Goal: Task Accomplishment & Management: Complete application form

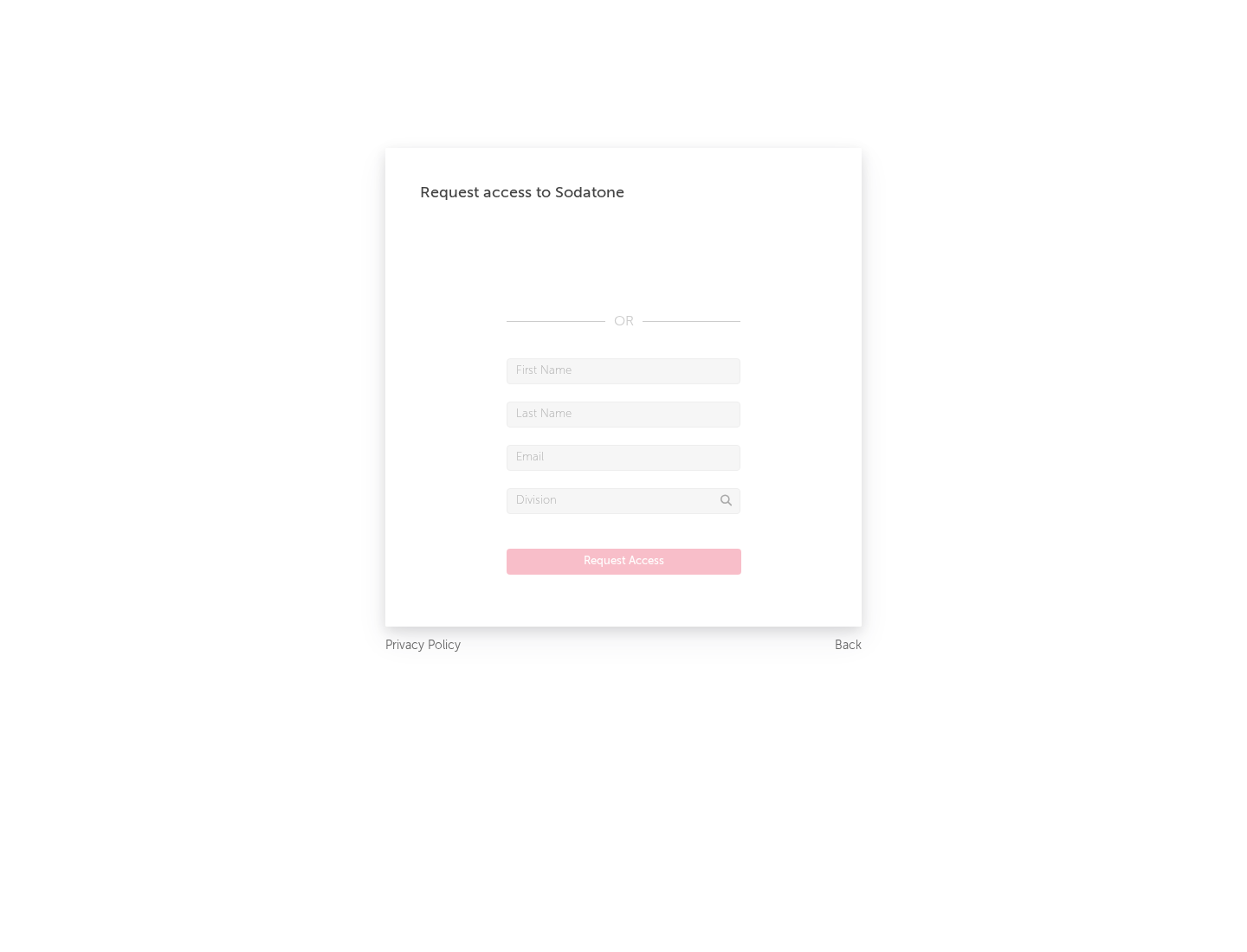
click at [623, 370] on input "text" at bounding box center [623, 372] width 234 height 26
type input "[PERSON_NAME]"
click at [623, 414] on input "text" at bounding box center [623, 415] width 234 height 26
type input "[PERSON_NAME]"
click at [623, 457] on input "text" at bounding box center [623, 458] width 234 height 26
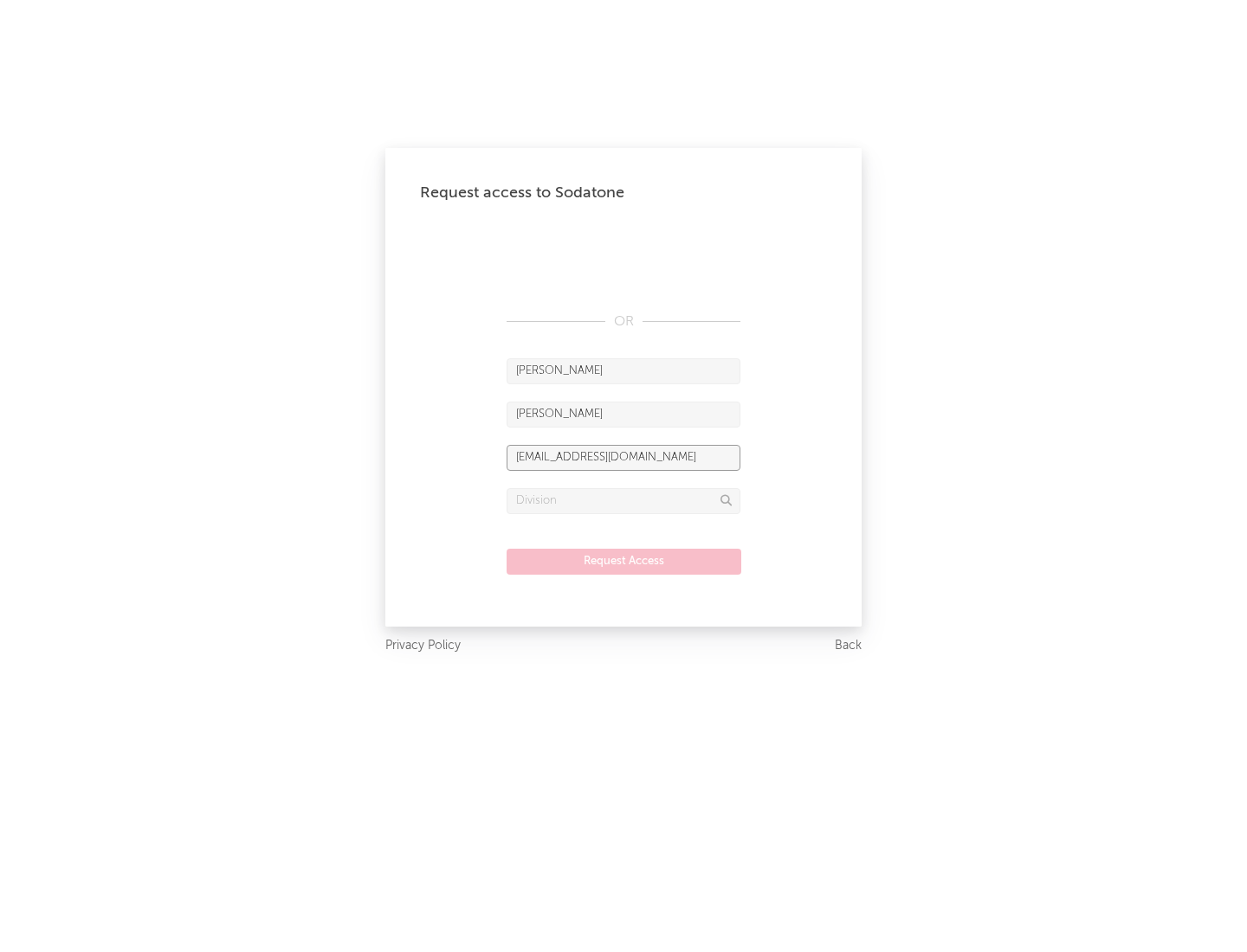
type input "[EMAIL_ADDRESS][DOMAIN_NAME]"
click at [623, 500] on input "text" at bounding box center [623, 501] width 234 height 26
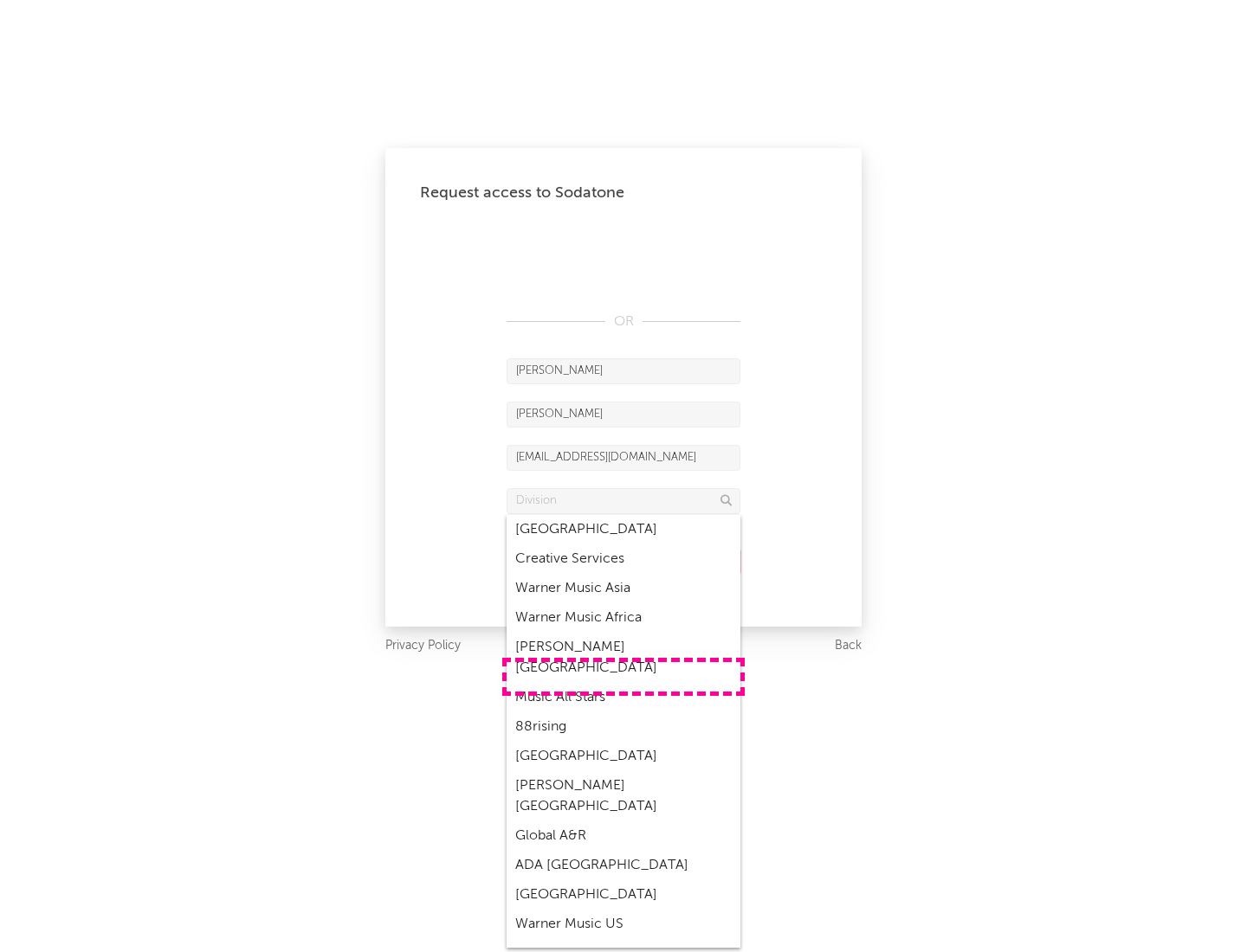
click at [623, 683] on div "Music All Stars" at bounding box center [623, 698] width 234 height 30
type input "Music All Stars"
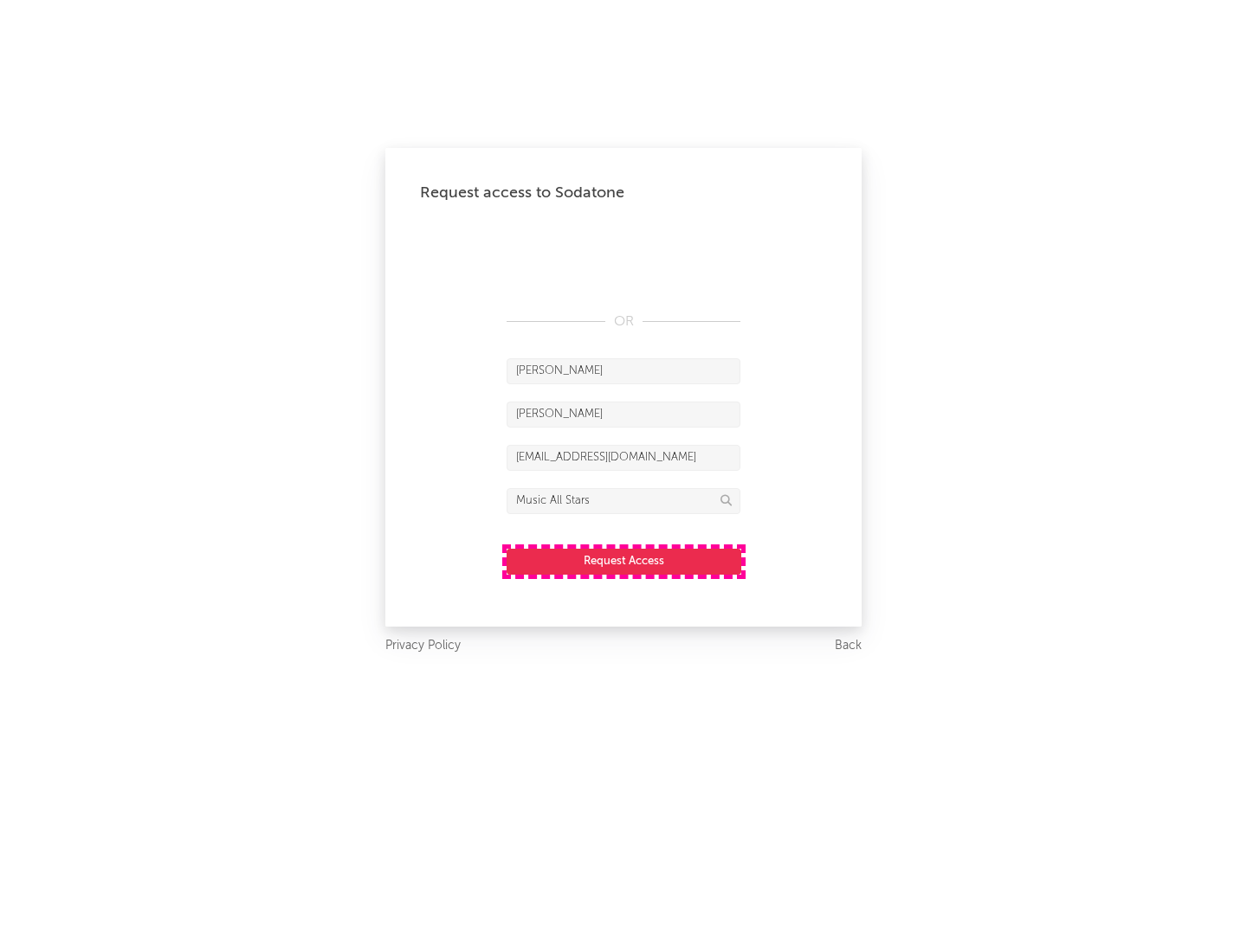
click at [623, 561] on button "Request Access" at bounding box center [624, 562] width 235 height 26
